Goal: Check status: Check status

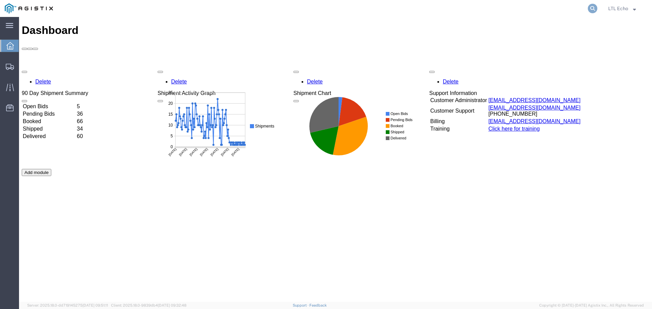
click at [594, 8] on icon at bounding box center [592, 9] width 10 height 10
paste input "56743821"
click at [593, 8] on icon at bounding box center [592, 9] width 10 height 10
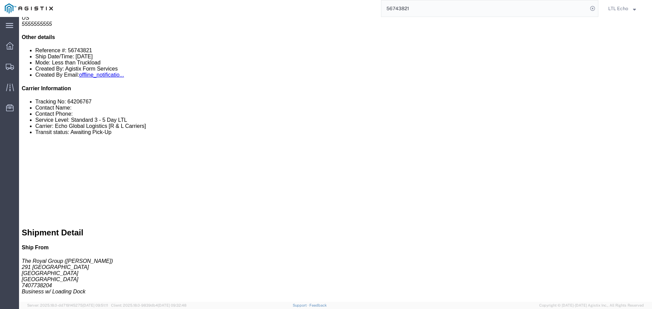
scroll to position [204, 0]
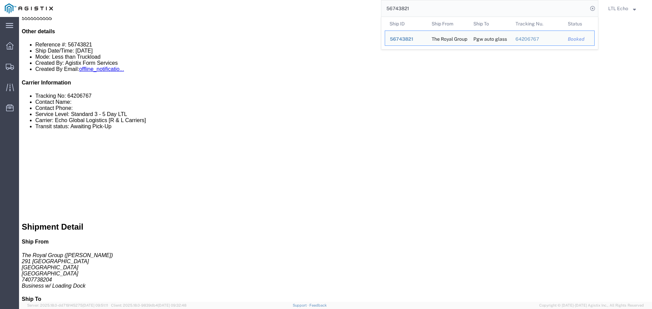
click at [443, 9] on input "56743821" at bounding box center [484, 8] width 206 height 16
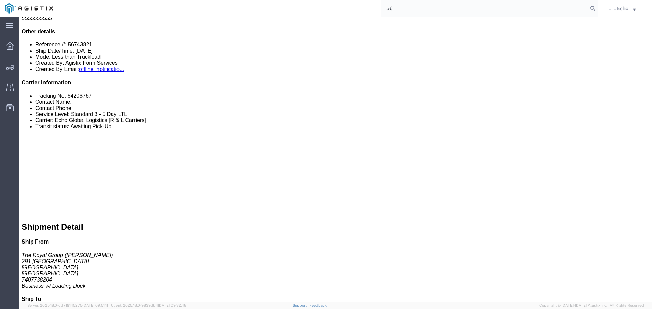
type input "5"
paste input "56792296"
type input "56792296"
click at [594, 10] on icon at bounding box center [592, 9] width 10 height 10
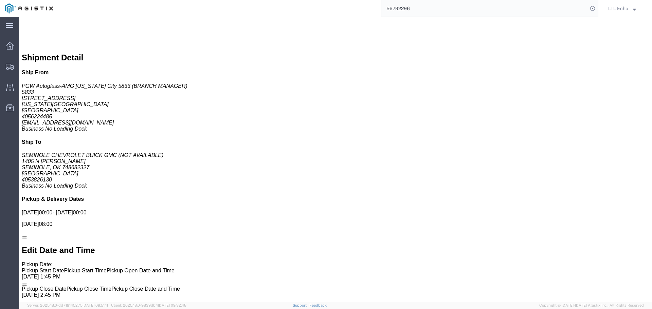
scroll to position [373, 0]
